Goal: Information Seeking & Learning: Learn about a topic

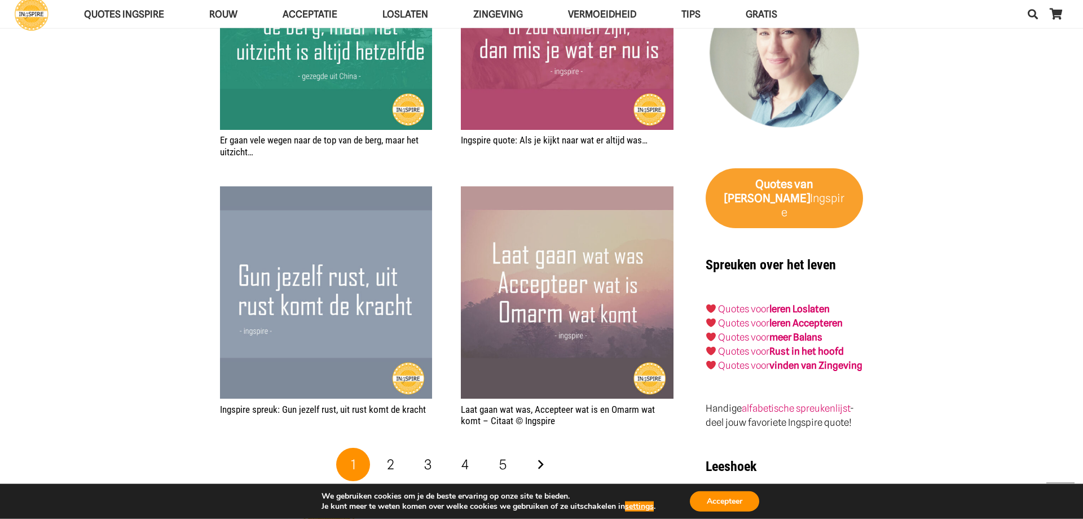
scroll to position [1669, 0]
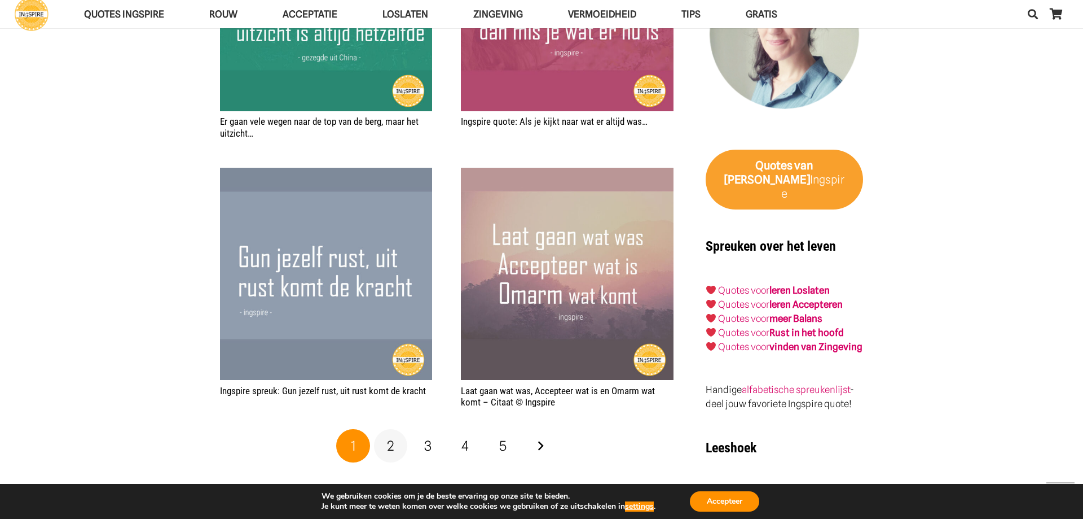
click at [386, 429] on link "2" at bounding box center [391, 446] width 34 height 34
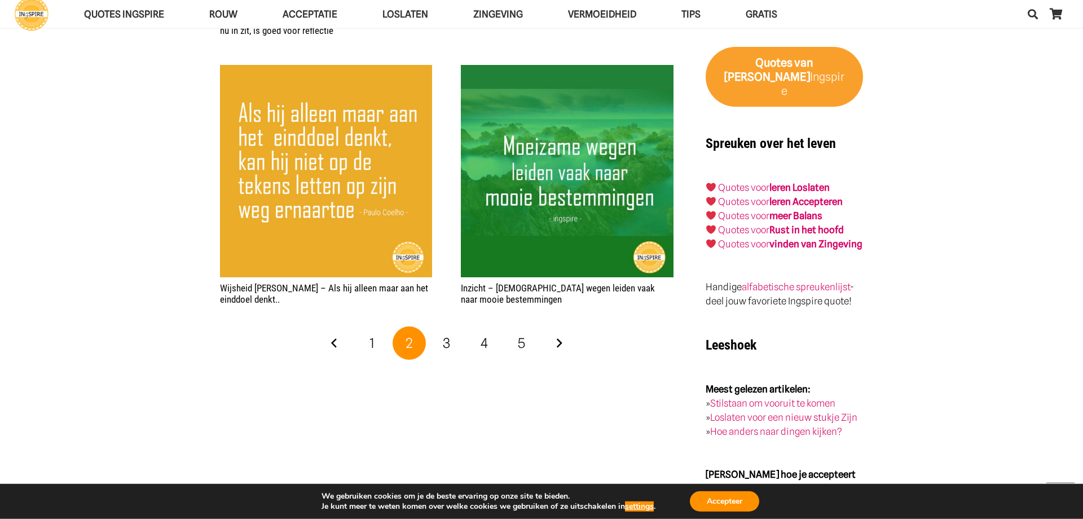
scroll to position [1784, 0]
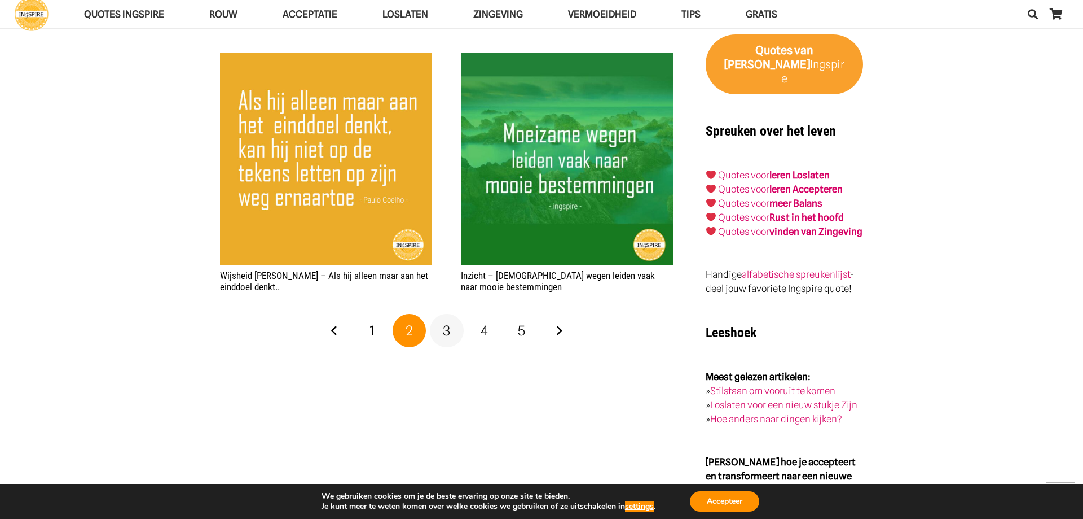
click at [450, 326] on span "3" at bounding box center [446, 330] width 7 height 16
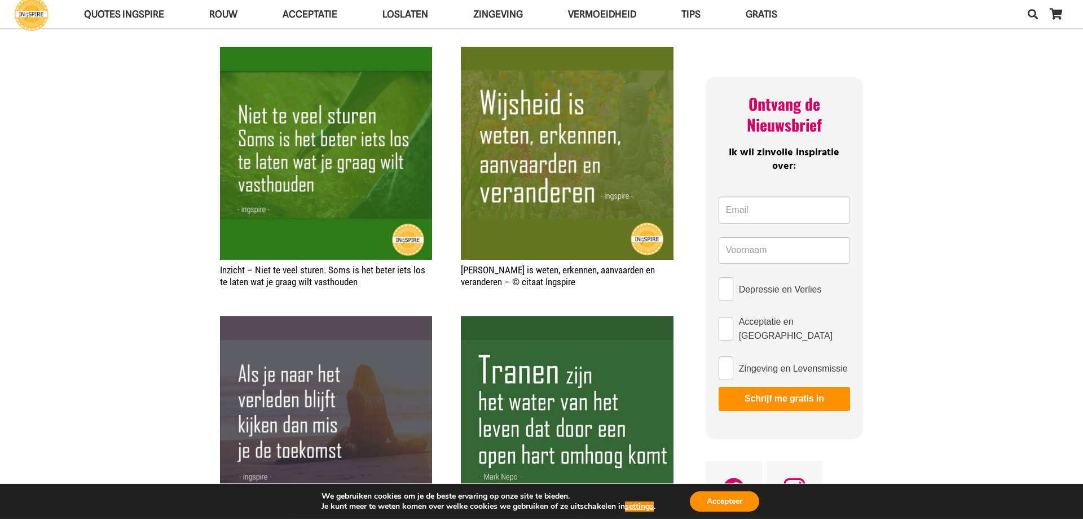
scroll to position [460, 0]
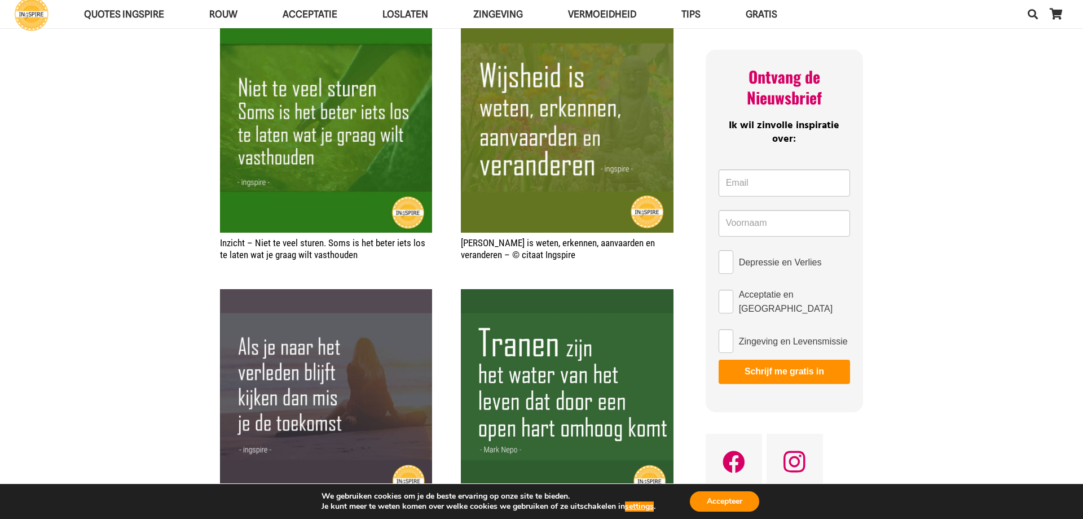
click at [467, 243] on link "[PERSON_NAME] is weten, erkennen, aanvaarden en veranderen – © citaat Ingspire" at bounding box center [558, 248] width 194 height 23
